Goal: Task Accomplishment & Management: Complete application form

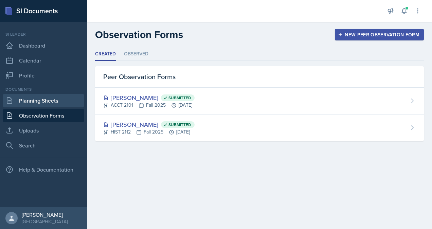
click at [50, 103] on link "Planning Sheets" at bounding box center [43, 101] width 81 height 14
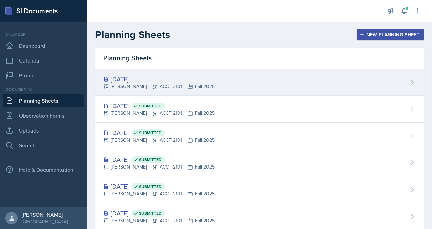
click at [134, 87] on div "[PERSON_NAME] ACCT 2101 Fall 2025" at bounding box center [158, 86] width 111 height 7
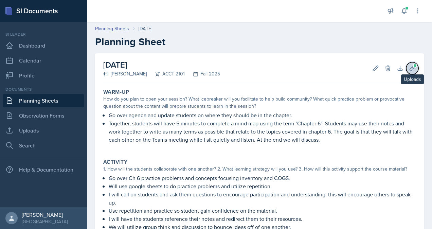
click at [410, 68] on icon at bounding box center [412, 68] width 7 height 7
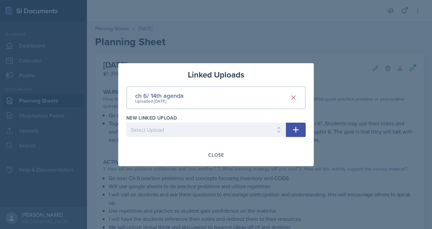
click at [360, 90] on div at bounding box center [216, 114] width 432 height 229
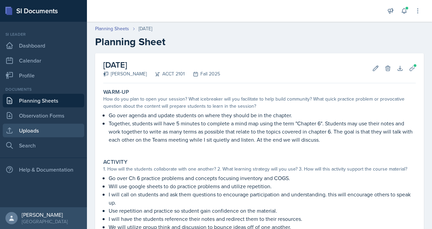
click at [38, 131] on link "Uploads" at bounding box center [43, 131] width 81 height 14
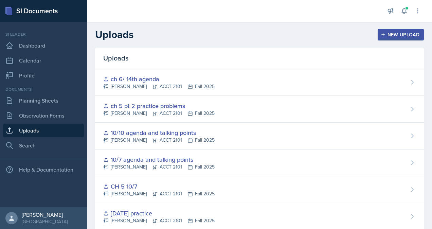
click at [395, 41] on header "Uploads New Upload" at bounding box center [259, 35] width 345 height 26
click at [390, 37] on div "New Upload" at bounding box center [401, 34] width 38 height 5
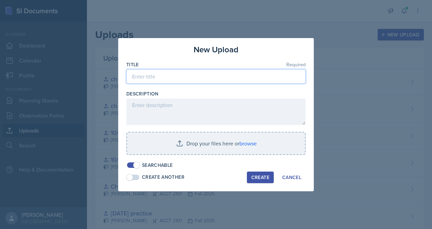
click at [197, 80] on input at bounding box center [215, 76] width 179 height 14
type input "G"
type input "[DATE] activity"
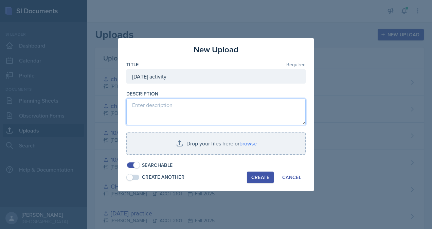
click at [179, 105] on textarea at bounding box center [215, 111] width 179 height 26
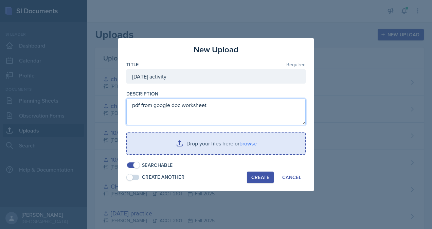
type textarea "pdf from google doc worksheet"
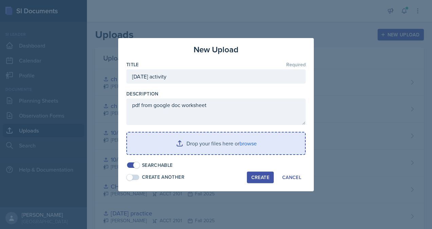
click at [198, 149] on input "file" at bounding box center [216, 143] width 178 height 22
click at [176, 146] on input "file" at bounding box center [216, 143] width 178 height 22
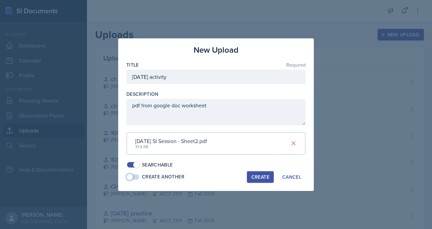
click at [133, 177] on span at bounding box center [133, 176] width 12 height 5
click at [258, 177] on div "Create" at bounding box center [260, 176] width 18 height 5
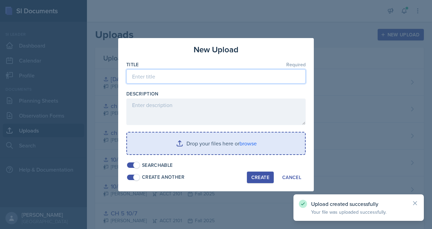
click at [153, 76] on input at bounding box center [215, 76] width 179 height 14
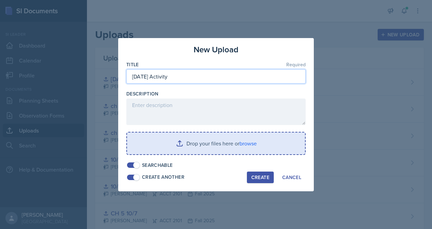
type input "[DATE] Activity"
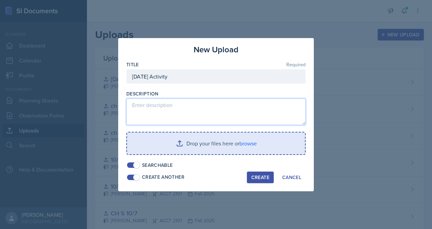
click at [158, 104] on textarea at bounding box center [215, 111] width 179 height 26
type textarea "Google doc workseet"
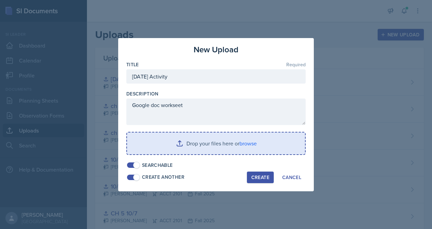
click at [195, 147] on input "file" at bounding box center [216, 143] width 178 height 22
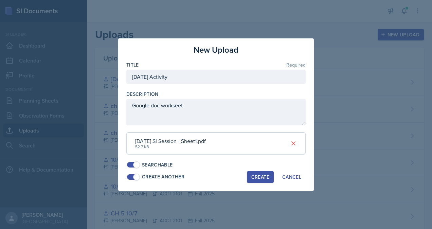
click at [253, 177] on div "Create" at bounding box center [260, 176] width 18 height 5
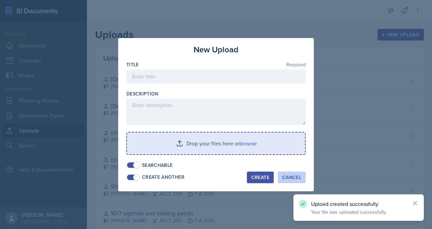
click at [281, 179] on button "Cancel" at bounding box center [292, 177] width 28 height 12
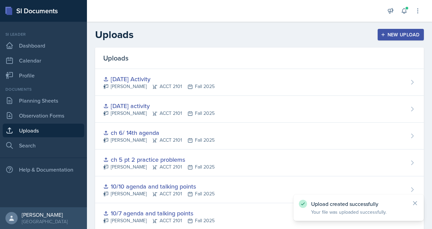
click at [20, 107] on div "Documents Planning Sheets Observation Forms Uploads Search" at bounding box center [43, 119] width 81 height 66
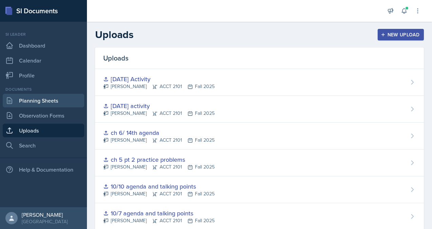
click at [28, 105] on link "Planning Sheets" at bounding box center [43, 101] width 81 height 14
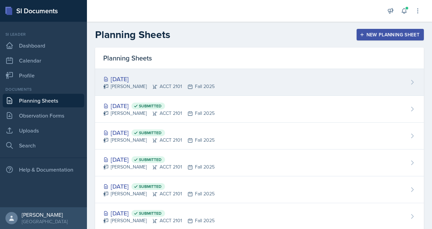
click at [301, 80] on div "[DATE] [PERSON_NAME] ACCT 2101 Fall 2025" at bounding box center [259, 82] width 329 height 27
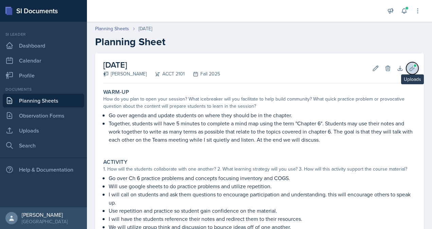
click at [409, 71] on icon at bounding box center [412, 68] width 7 height 7
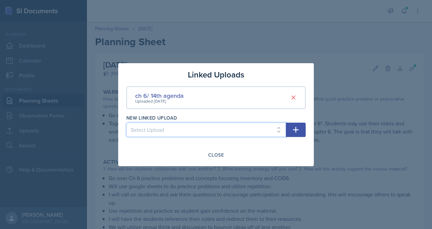
click at [221, 134] on select "Select Upload practice problem Collaborative White board Accounting equation Ca…" at bounding box center [206, 130] width 160 height 14
select select "b732a0e5-9173-4490-8f8a-5123d20b06a3"
click at [126, 123] on select "Select Upload practice problem Collaborative White board Accounting equation Ca…" at bounding box center [206, 130] width 160 height 14
click at [295, 128] on icon "button" at bounding box center [296, 130] width 8 height 8
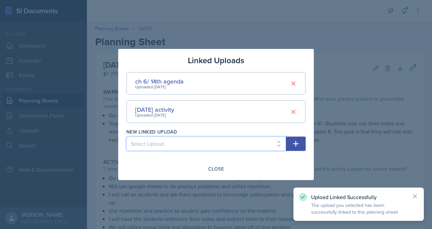
click at [182, 143] on select "Select Upload practice problem Collaborative White board Accounting equation Ca…" at bounding box center [206, 143] width 160 height 14
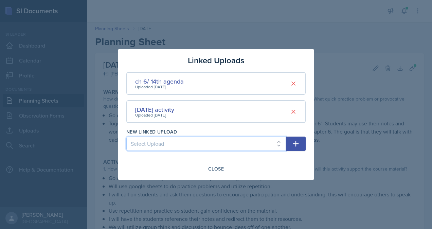
select select "6b1290df-018d-4955-9bfe-967809e2ac3c"
click at [126, 136] on select "Select Upload practice problem Collaborative White board Accounting equation Ca…" at bounding box center [206, 143] width 160 height 14
click at [299, 144] on icon "button" at bounding box center [296, 144] width 8 height 8
select select
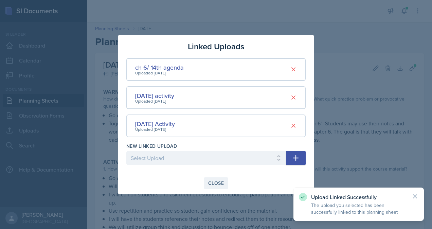
click at [218, 184] on div "Close" at bounding box center [216, 182] width 16 height 5
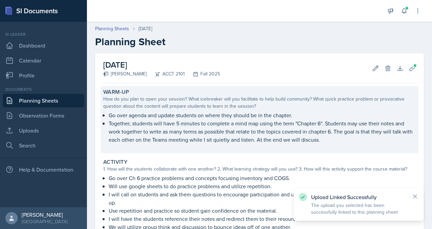
scroll to position [149, 0]
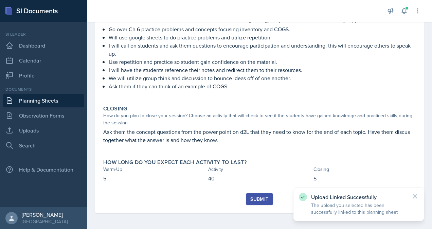
click at [261, 200] on div "Submit" at bounding box center [259, 198] width 18 height 5
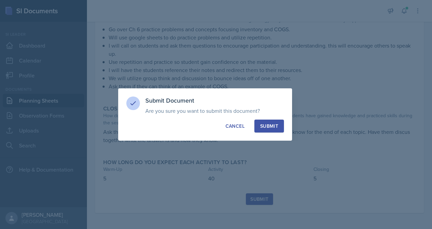
click at [274, 121] on button "Submit" at bounding box center [269, 126] width 30 height 13
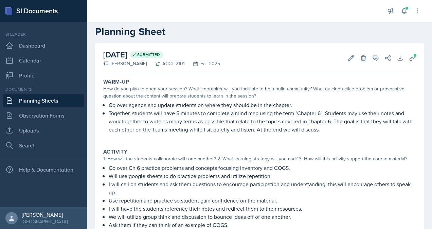
scroll to position [10, 0]
click at [17, 104] on link "Planning Sheets" at bounding box center [43, 101] width 81 height 14
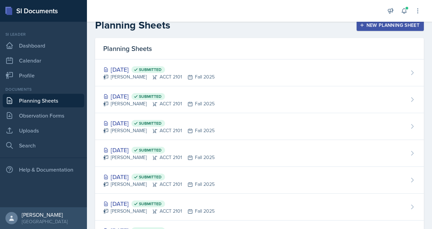
click at [373, 26] on div "New Planning Sheet" at bounding box center [390, 24] width 58 height 5
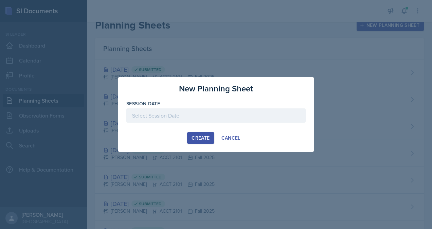
click at [205, 139] on div "Create" at bounding box center [201, 137] width 18 height 5
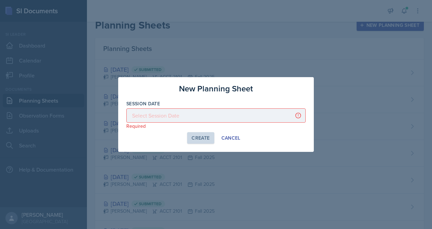
click at [178, 121] on div at bounding box center [215, 115] width 179 height 14
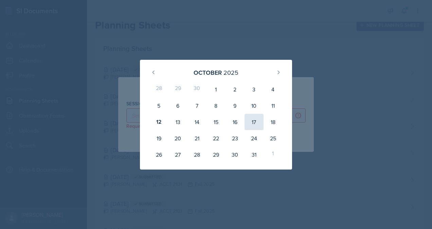
click at [257, 123] on div "17" at bounding box center [253, 122] width 19 height 16
type input "[DATE]"
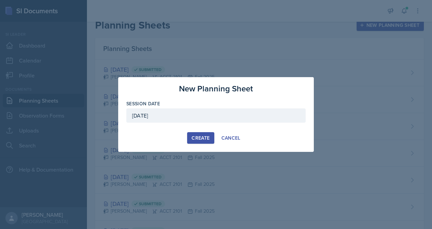
click at [197, 137] on div "Create" at bounding box center [201, 137] width 18 height 5
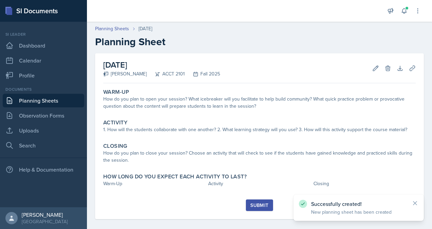
click at [33, 97] on link "Planning Sheets" at bounding box center [43, 101] width 81 height 14
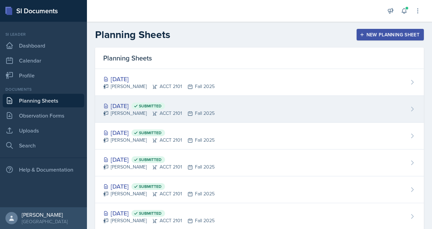
click at [143, 109] on div "[DATE] Submitted" at bounding box center [158, 105] width 111 height 9
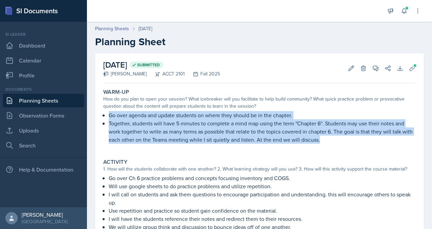
drag, startPoint x: 117, startPoint y: 118, endPoint x: 320, endPoint y: 145, distance: 204.5
click at [320, 145] on div "Warm-Up How do you plan to open your session? What icebreaker will you facilita…" at bounding box center [260, 119] width 318 height 67
copy ul "Go over agenda and update students on where they should be in the chapter. Toge…"
click at [63, 99] on link "Planning Sheets" at bounding box center [43, 101] width 81 height 14
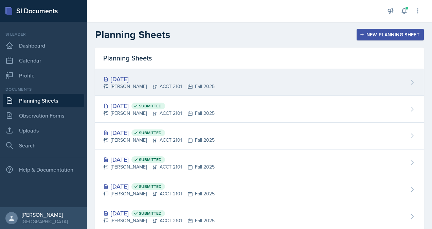
click at [135, 89] on div "[PERSON_NAME] ACCT 2101 Fall 2025" at bounding box center [158, 86] width 111 height 7
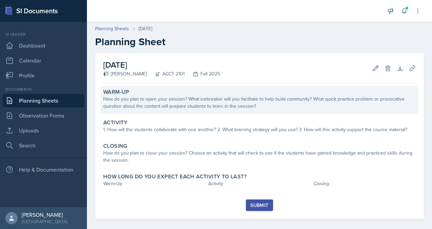
click at [170, 101] on div "How do you plan to open your session? What icebreaker will you facilitate to he…" at bounding box center [259, 102] width 312 height 14
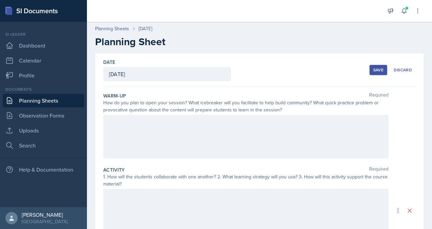
click at [171, 139] on div at bounding box center [245, 136] width 285 height 43
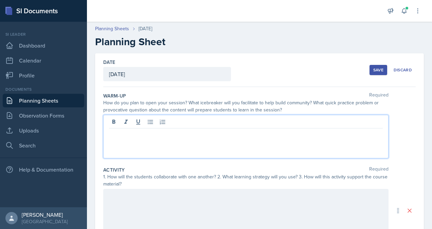
paste div
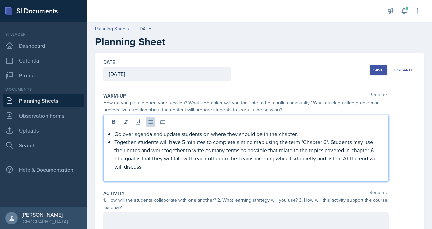
click at [327, 143] on p "Together, students will have 5 minutes to complete a mind map using the term "C…" at bounding box center [248, 154] width 268 height 33
click at [163, 157] on p "Together, students will have 5 minutes to complete a mind map using the term "I…" at bounding box center [248, 154] width 268 height 33
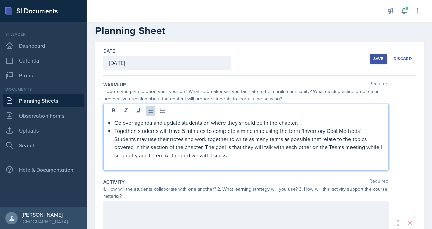
scroll to position [45, 0]
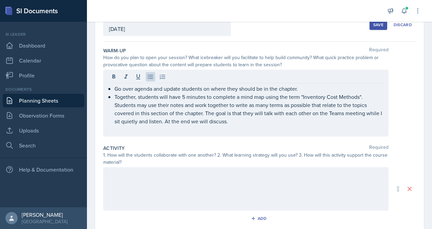
click at [371, 27] on button "Save" at bounding box center [378, 25] width 18 height 10
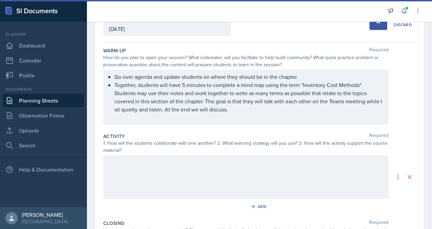
click at [33, 103] on link "Planning Sheets" at bounding box center [43, 101] width 81 height 14
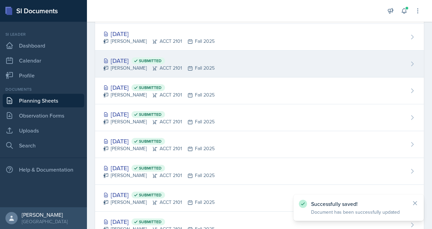
click at [139, 71] on div "[DATE] Submitted [PERSON_NAME] ACCT 2101 Fall 2025" at bounding box center [259, 64] width 329 height 27
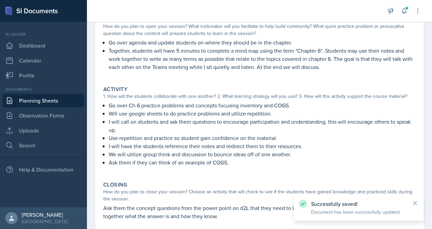
scroll to position [75, 0]
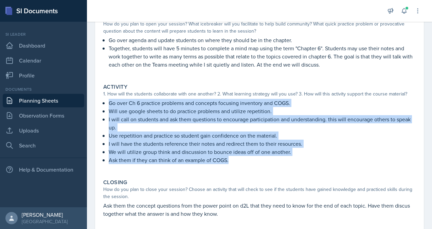
drag, startPoint x: 231, startPoint y: 160, endPoint x: 108, endPoint y: 103, distance: 135.5
click at [108, 103] on div "Go over Ch 6 practice problems and concepts focusing inventory and COGS. Will u…" at bounding box center [259, 135] width 312 height 72
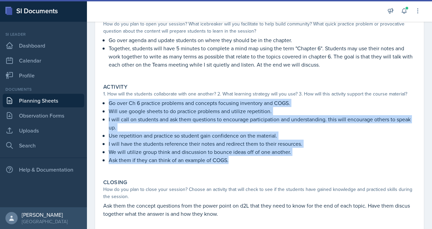
copy ul "Go over Ch 6 practice problems and concepts focusing inventory and COGS. Will u…"
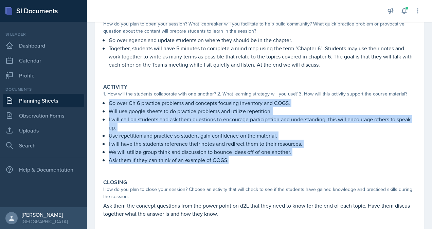
click at [57, 102] on link "Planning Sheets" at bounding box center [43, 101] width 81 height 14
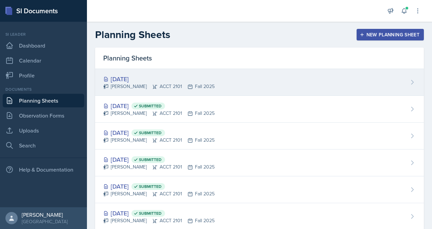
click at [145, 81] on div "[DATE]" at bounding box center [158, 78] width 111 height 9
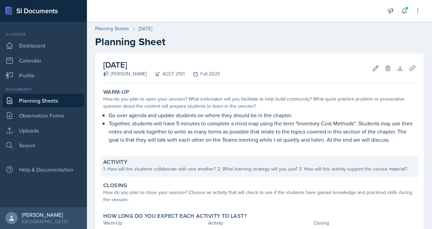
click at [161, 169] on div "1. How will the students collaborate with one another? 2. What learning strateg…" at bounding box center [259, 168] width 312 height 7
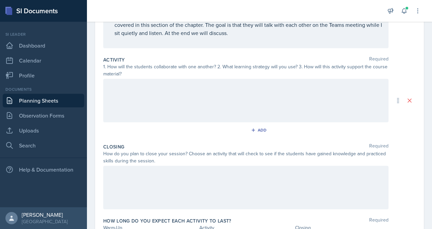
click at [146, 101] on div at bounding box center [245, 100] width 285 height 43
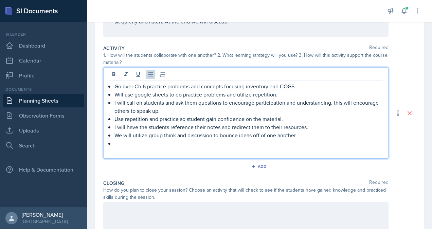
click at [298, 85] on p "Go over Ch 6 practice problems and concepts focusing inventory and COGS." at bounding box center [248, 86] width 268 height 8
click at [173, 143] on p at bounding box center [248, 143] width 268 height 8
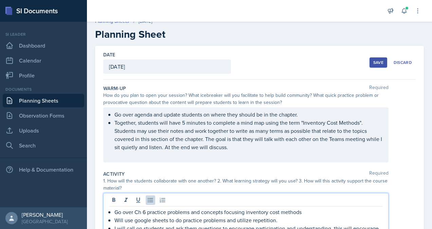
scroll to position [5, 0]
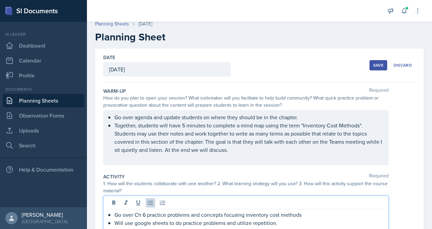
click at [377, 63] on div "Save" at bounding box center [378, 64] width 10 height 5
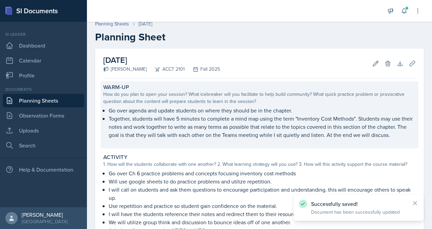
scroll to position [20, 0]
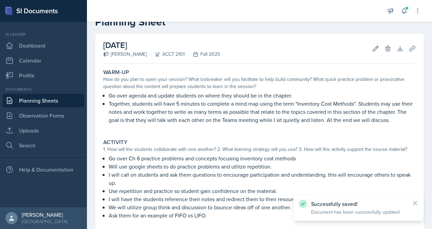
click at [56, 101] on link "Planning Sheets" at bounding box center [43, 101] width 81 height 14
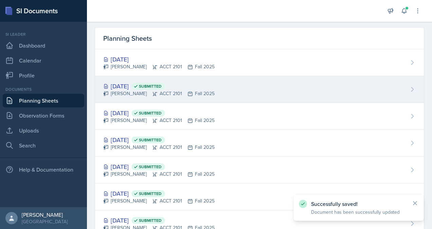
click at [162, 84] on span "Submitted" at bounding box center [150, 86] width 23 height 5
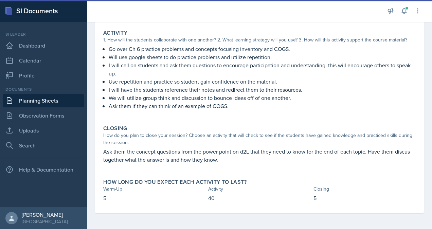
scroll to position [129, 0]
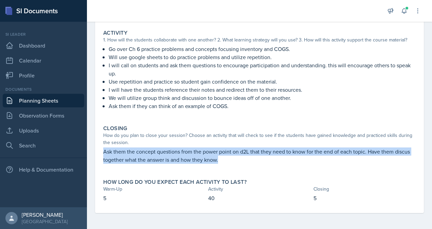
drag, startPoint x: 222, startPoint y: 159, endPoint x: 98, endPoint y: 153, distance: 124.1
click at [98, 153] on div "[DATE] Submitted [PERSON_NAME] ACCT 2101 Fall 2025 Edit Delete View Comments Co…" at bounding box center [259, 68] width 329 height 289
copy p "Ask them the concept questions from the power point on d2L that they need to kn…"
click at [52, 99] on link "Planning Sheets" at bounding box center [43, 101] width 81 height 14
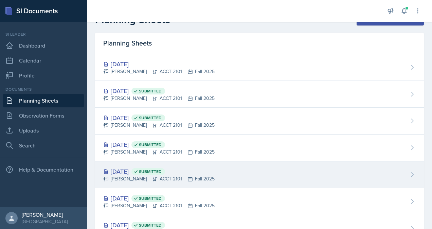
scroll to position [14, 0]
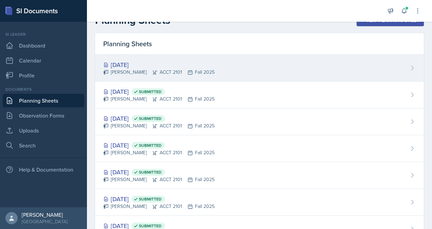
click at [132, 67] on div "[DATE]" at bounding box center [158, 64] width 111 height 9
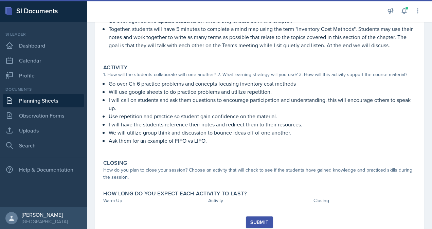
scroll to position [117, 0]
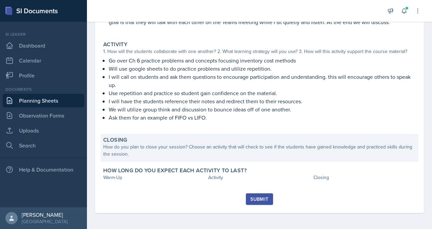
click at [255, 155] on div "How do you plan to close your session? Choose an activity that will check to se…" at bounding box center [259, 150] width 312 height 14
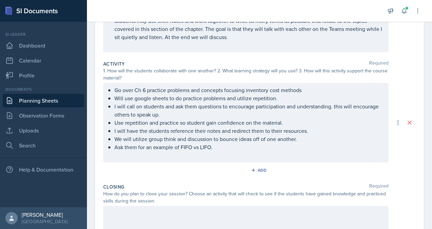
scroll to position [201, 0]
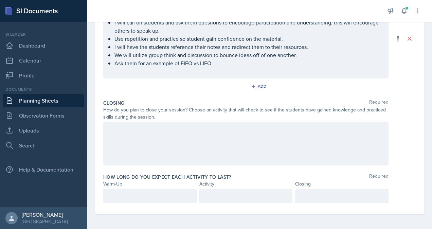
click at [206, 143] on div at bounding box center [245, 143] width 285 height 43
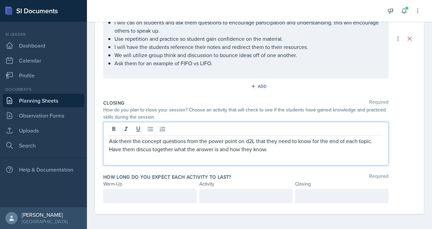
click at [159, 195] on p at bounding box center [150, 196] width 82 height 8
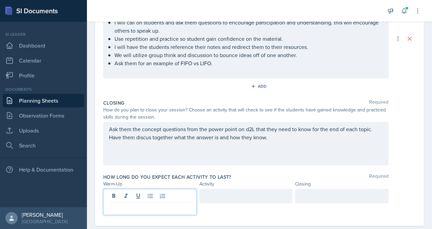
scroll to position [213, 0]
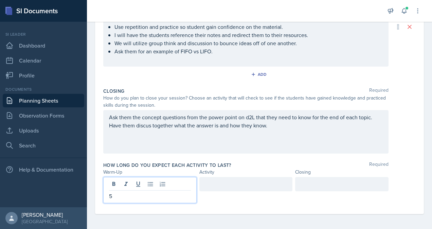
click at [242, 181] on div at bounding box center [245, 184] width 93 height 14
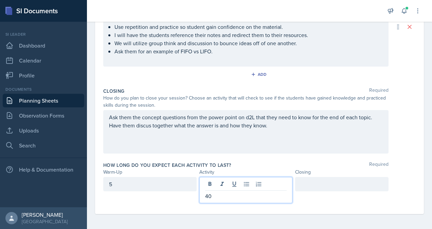
click at [305, 184] on div at bounding box center [341, 184] width 93 height 14
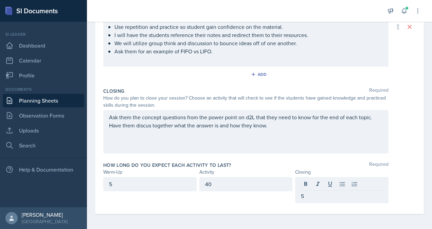
click at [408, 153] on div "Closing Required How do you plan to close your session? Choose an activity that…" at bounding box center [259, 122] width 312 height 74
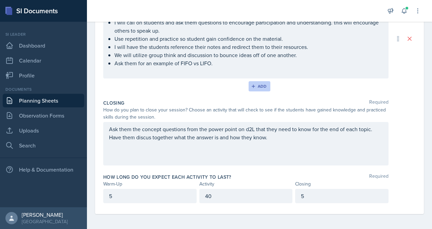
scroll to position [0, 0]
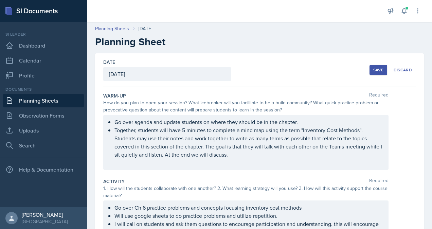
click at [375, 70] on div "Save" at bounding box center [378, 69] width 10 height 5
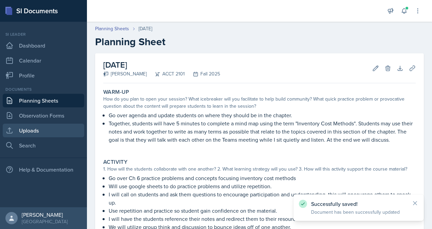
click at [48, 127] on link "Uploads" at bounding box center [43, 131] width 81 height 14
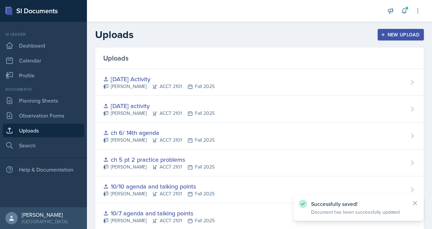
click at [390, 35] on div "New Upload" at bounding box center [401, 34] width 38 height 5
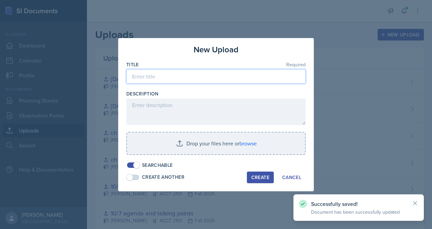
click at [161, 80] on input at bounding box center [215, 76] width 179 height 14
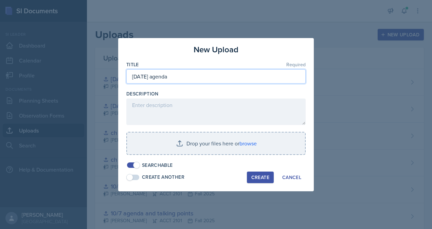
type input "[DATE] agenda"
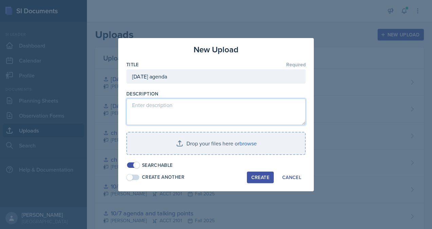
click at [168, 106] on textarea at bounding box center [215, 111] width 179 height 26
type textarea "agenda"
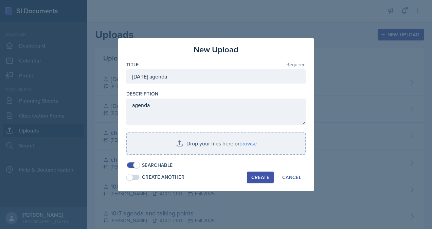
click at [183, 155] on div at bounding box center [215, 158] width 179 height 7
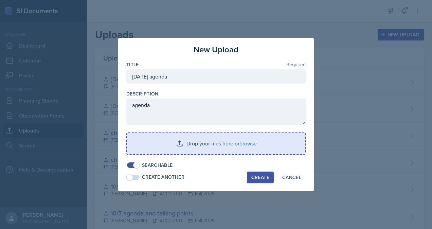
click at [178, 144] on input "file" at bounding box center [216, 143] width 178 height 22
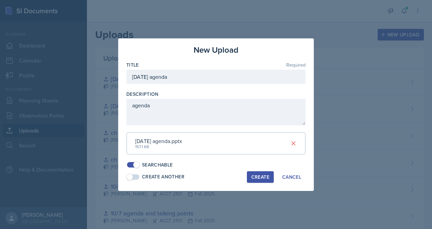
click at [263, 178] on div "Create" at bounding box center [260, 176] width 18 height 5
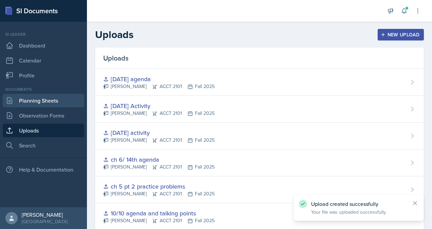
click at [24, 103] on link "Planning Sheets" at bounding box center [43, 101] width 81 height 14
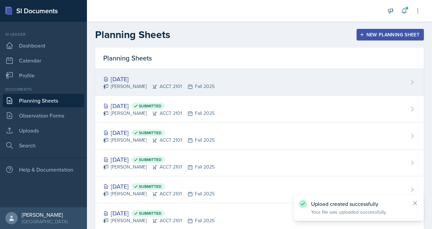
click at [134, 89] on div "[PERSON_NAME] ACCT 2101 Fall 2025" at bounding box center [158, 86] width 111 height 7
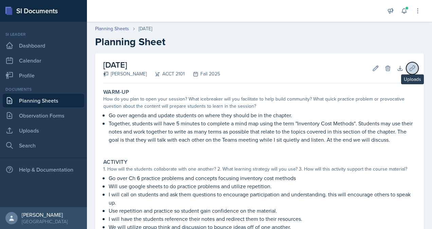
click at [409, 69] on icon at bounding box center [412, 68] width 7 height 7
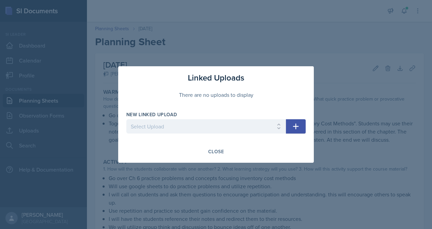
click at [246, 134] on div at bounding box center [206, 136] width 160 height 7
click at [227, 125] on select "Select Upload practice problem Collaborative White board Accounting equation Ca…" at bounding box center [206, 126] width 160 height 14
select select "4ac0ba30-1d03-4d95-b03b-240a88d7f646"
click at [126, 119] on select "Select Upload practice problem Collaborative White board Accounting equation Ca…" at bounding box center [206, 126] width 160 height 14
click at [294, 126] on icon "button" at bounding box center [296, 127] width 6 height 6
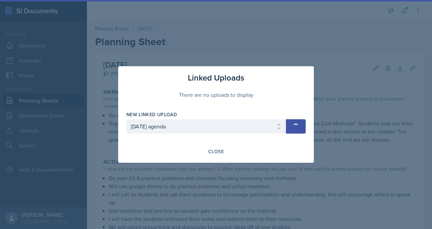
select select
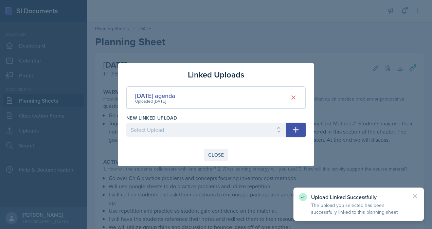
click at [216, 153] on div "Close" at bounding box center [216, 154] width 16 height 5
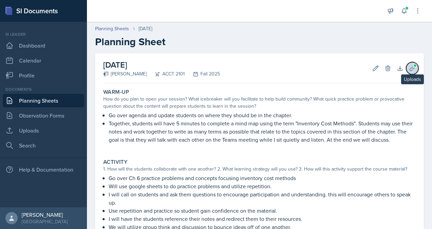
click at [413, 66] on span at bounding box center [415, 65] width 4 height 4
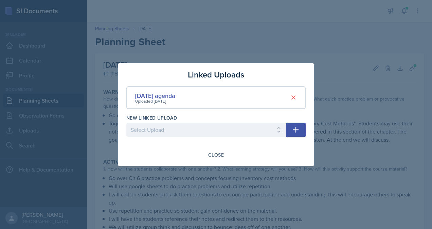
click at [315, 50] on div at bounding box center [216, 114] width 432 height 229
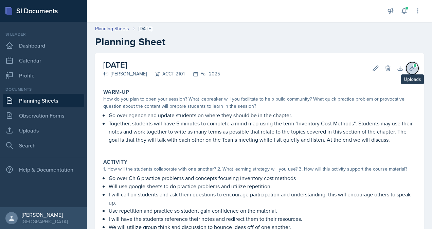
click at [409, 69] on icon at bounding box center [412, 68] width 7 height 7
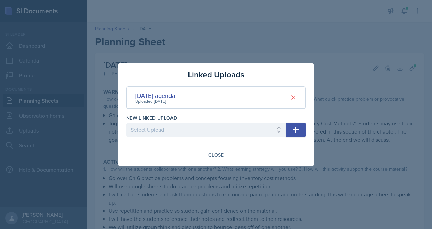
click at [331, 81] on div at bounding box center [216, 114] width 432 height 229
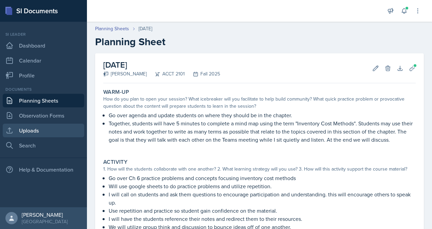
click at [39, 127] on link "Uploads" at bounding box center [43, 131] width 81 height 14
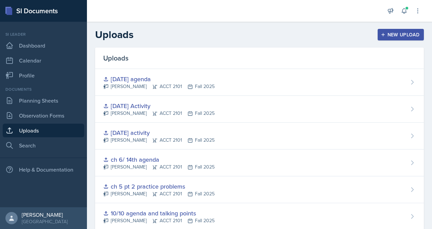
click at [390, 33] on div "New Upload" at bounding box center [401, 34] width 38 height 5
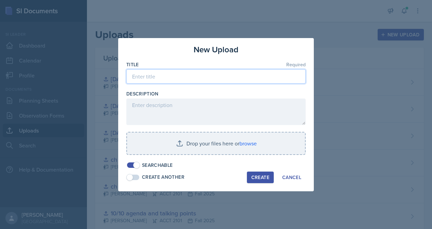
click at [205, 78] on input at bounding box center [215, 76] width 179 height 14
type input "[DATE] activity"
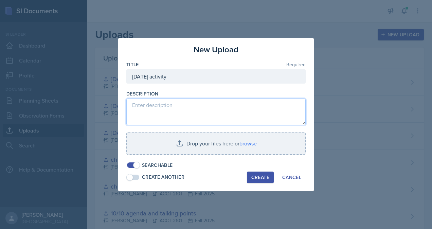
click at [200, 102] on textarea at bounding box center [215, 111] width 179 height 26
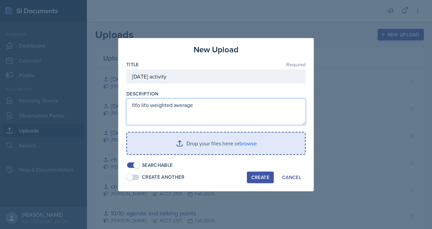
type textarea "fifo lifo weighted average"
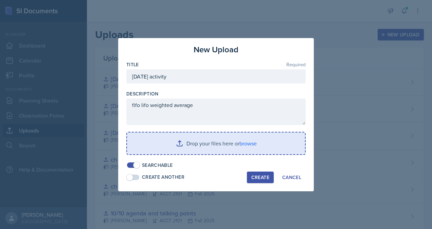
click at [223, 145] on input "file" at bounding box center [216, 143] width 178 height 22
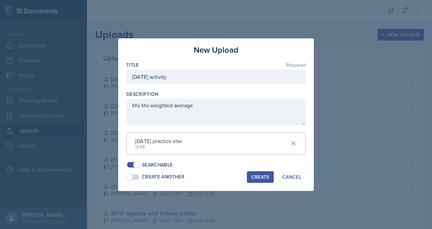
click at [267, 178] on div "Create" at bounding box center [260, 176] width 18 height 5
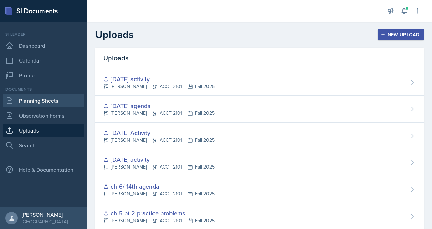
click at [40, 98] on link "Planning Sheets" at bounding box center [43, 101] width 81 height 14
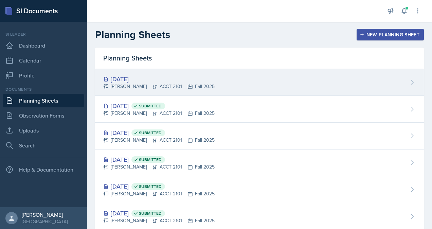
click at [152, 84] on icon at bounding box center [154, 86] width 5 height 5
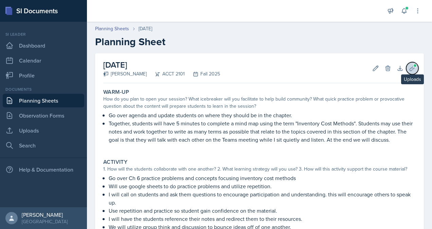
click at [409, 67] on icon at bounding box center [412, 68] width 7 height 7
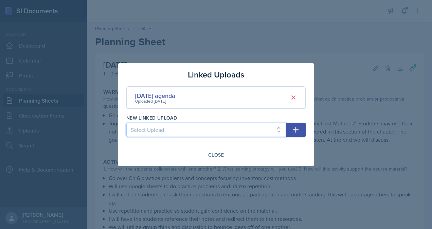
click at [229, 135] on select "Select Upload practice problem Collaborative White board Accounting equation Ca…" at bounding box center [206, 130] width 160 height 14
select select "fdf06d65-3db0-4075-b7a4-58ee6bbc3bcc"
click at [126, 123] on select "Select Upload practice problem Collaborative White board Accounting equation Ca…" at bounding box center [206, 130] width 160 height 14
click at [296, 128] on icon "button" at bounding box center [296, 130] width 8 height 8
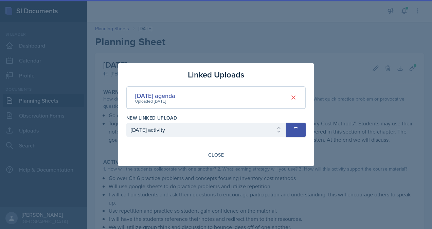
select select
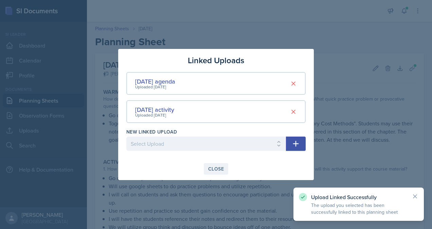
click at [221, 170] on div "Close" at bounding box center [216, 168] width 16 height 5
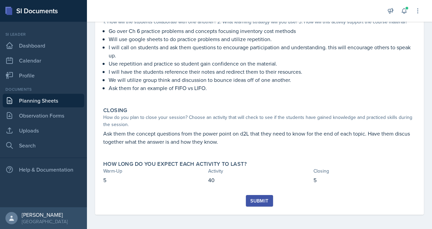
scroll to position [149, 0]
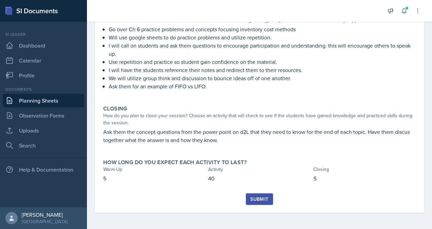
click at [256, 199] on div "Submit" at bounding box center [259, 198] width 18 height 5
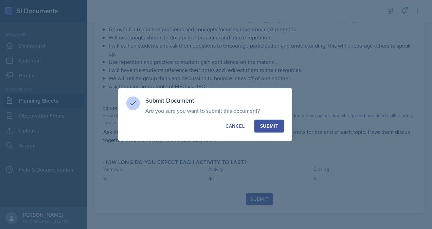
click at [269, 127] on div "Submit" at bounding box center [269, 126] width 18 height 7
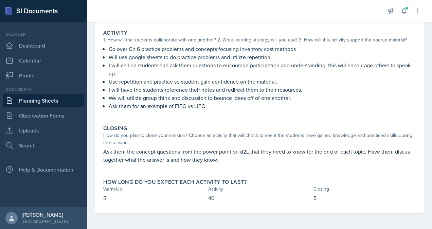
scroll to position [0, 0]
